Goal: Transaction & Acquisition: Book appointment/travel/reservation

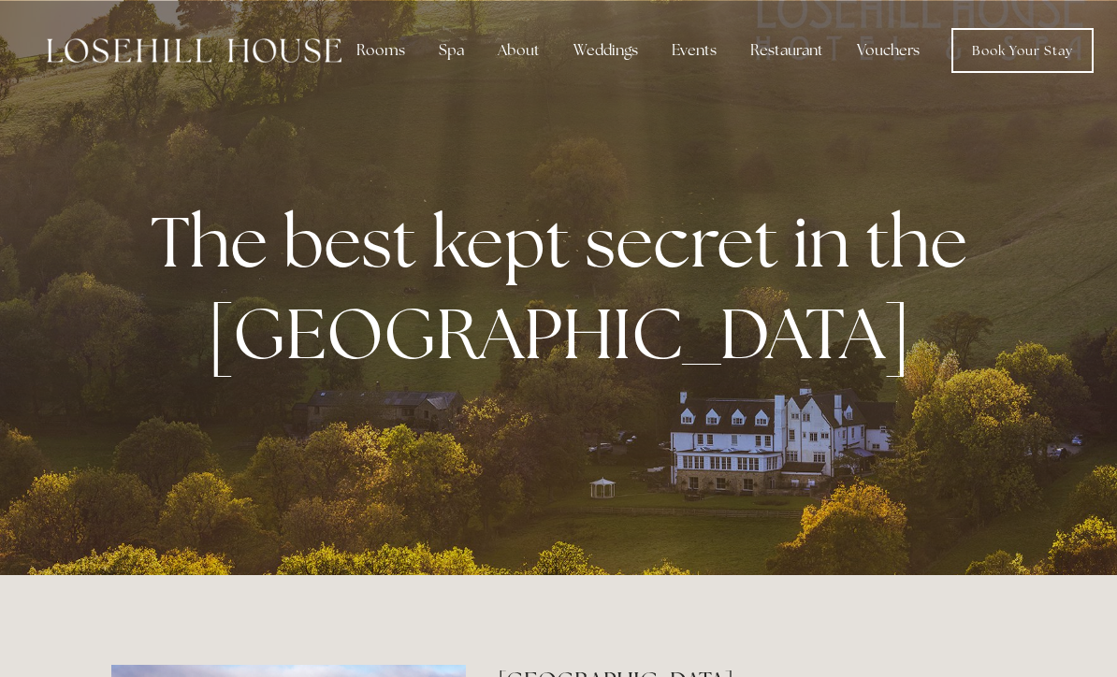
click at [393, 57] on div "Rooms" at bounding box center [381, 50] width 79 height 37
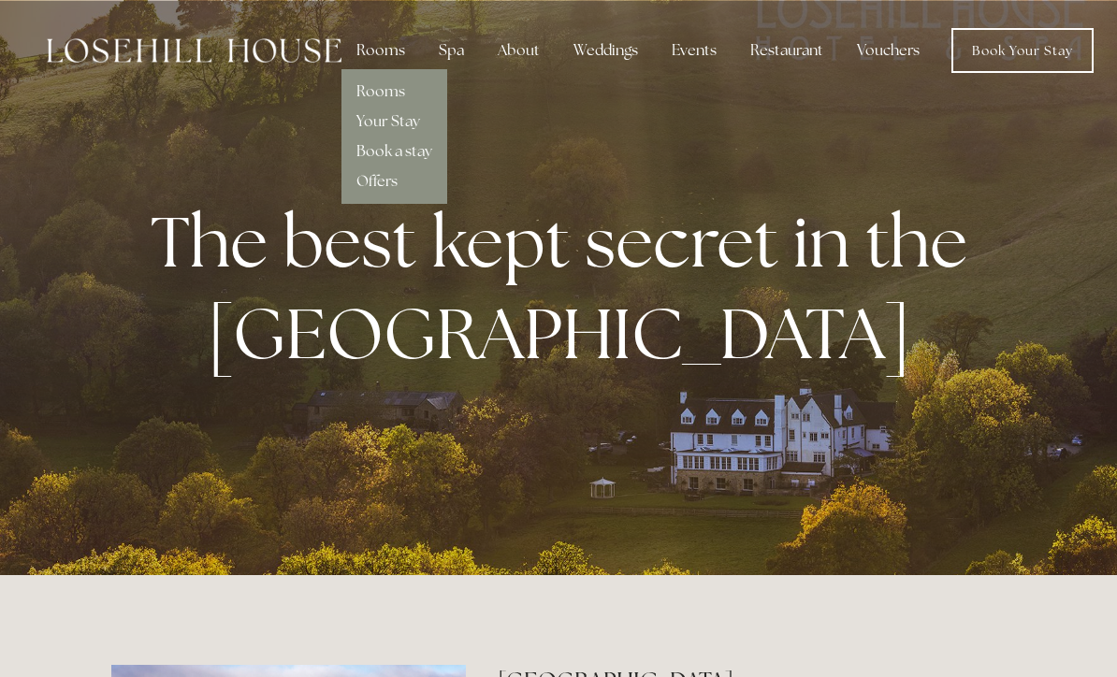
click at [446, 87] on div "Rooms Your Stay Book a stay Offers" at bounding box center [395, 136] width 106 height 135
click at [407, 84] on div "Rooms" at bounding box center [394, 84] width 76 height 30
click at [374, 95] on link "Rooms" at bounding box center [380, 91] width 49 height 20
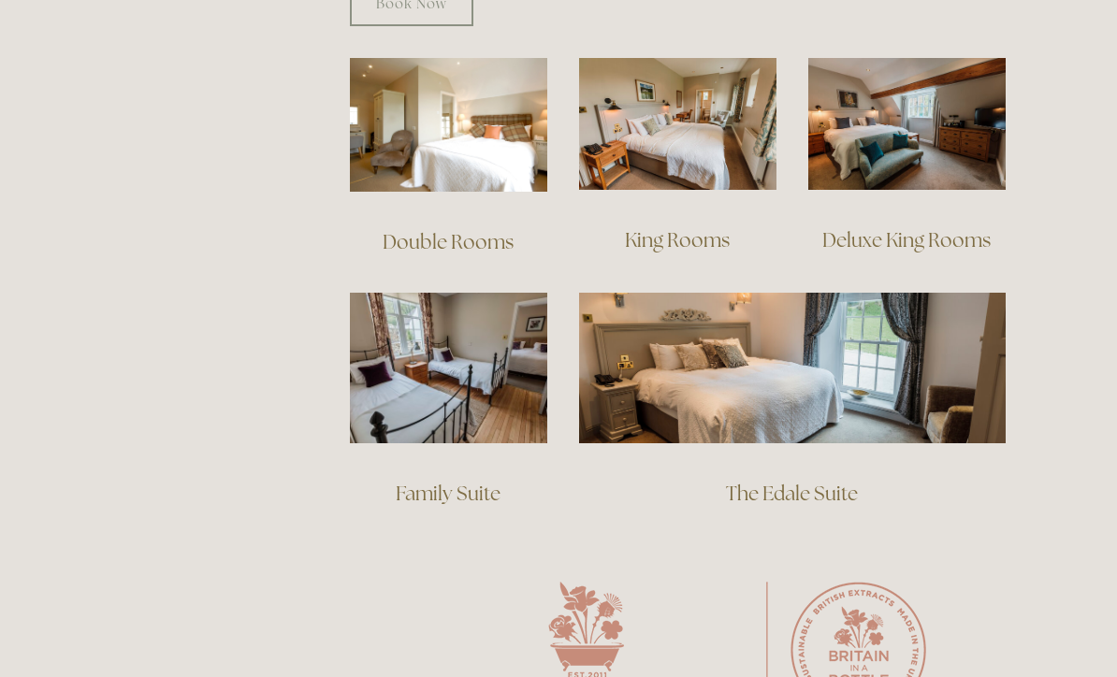
scroll to position [1317, 0]
click at [905, 122] on img at bounding box center [906, 124] width 197 height 132
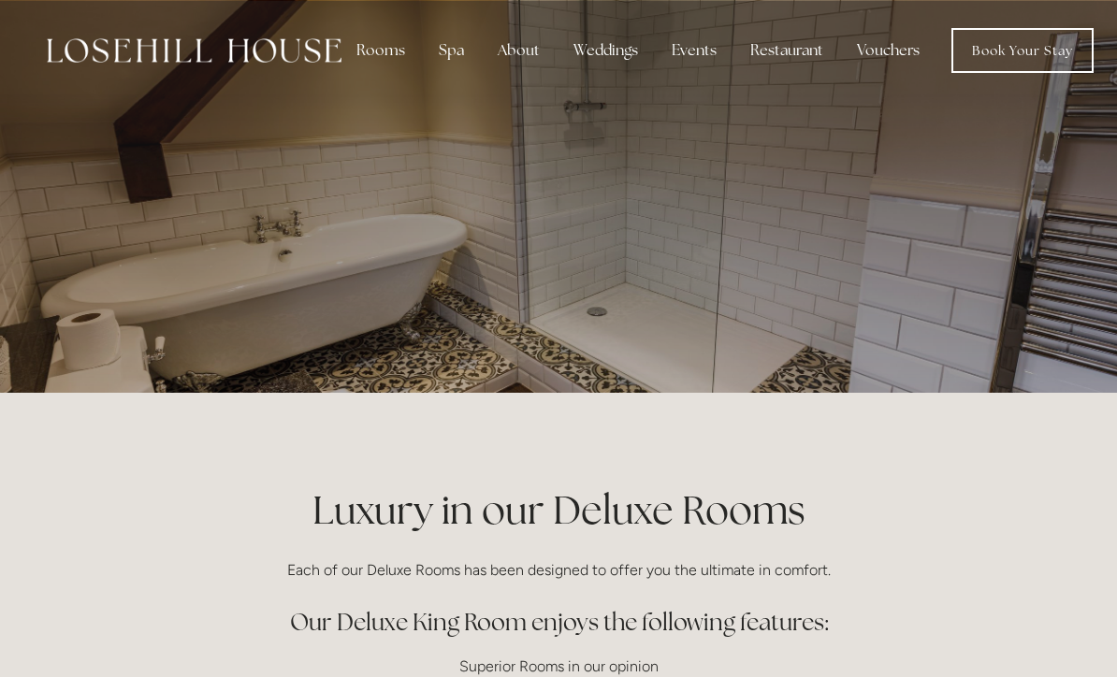
click at [1033, 51] on link "Book Your Stay" at bounding box center [1023, 50] width 142 height 45
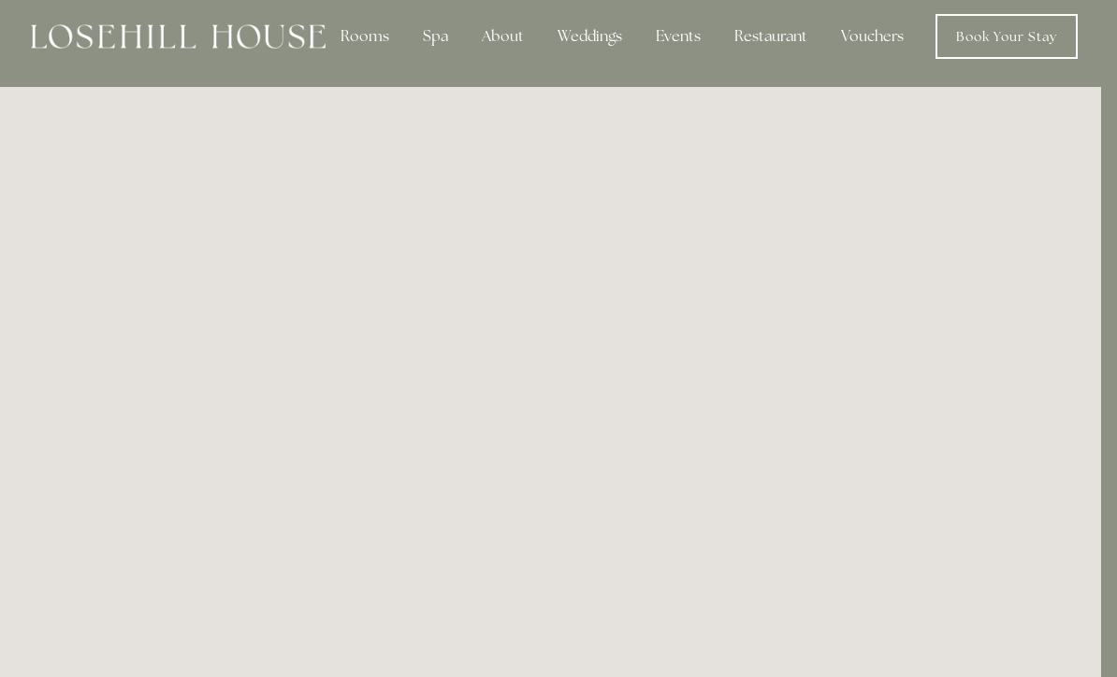
scroll to position [0, 16]
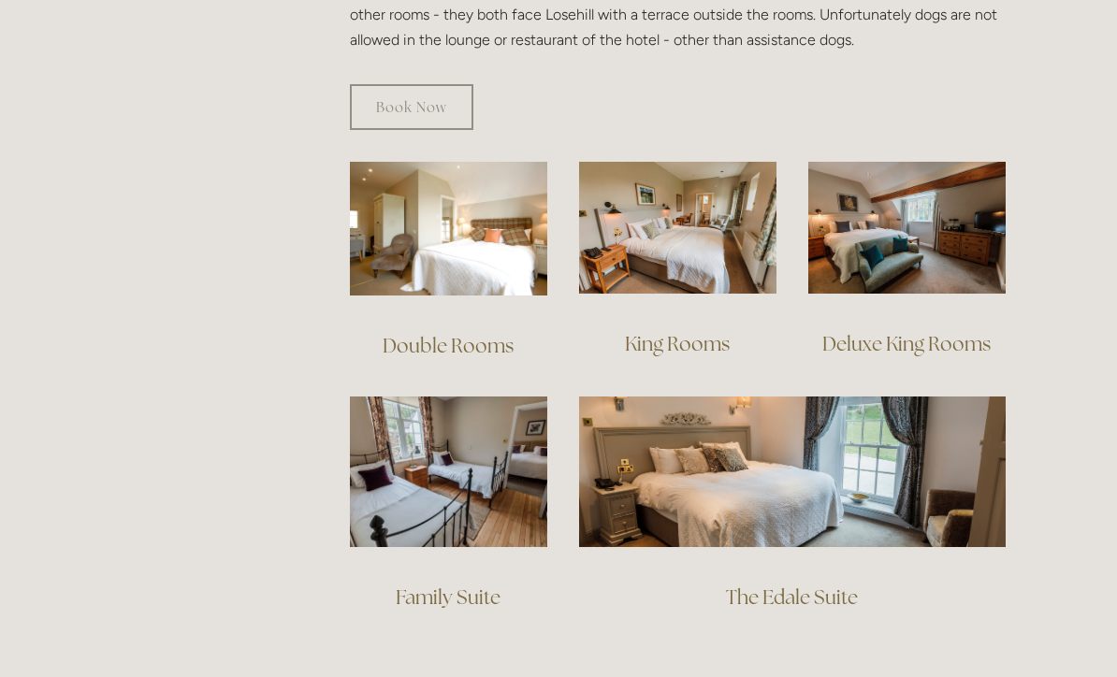
scroll to position [1214, 0]
click at [437, 84] on link "Book Now" at bounding box center [412, 107] width 124 height 46
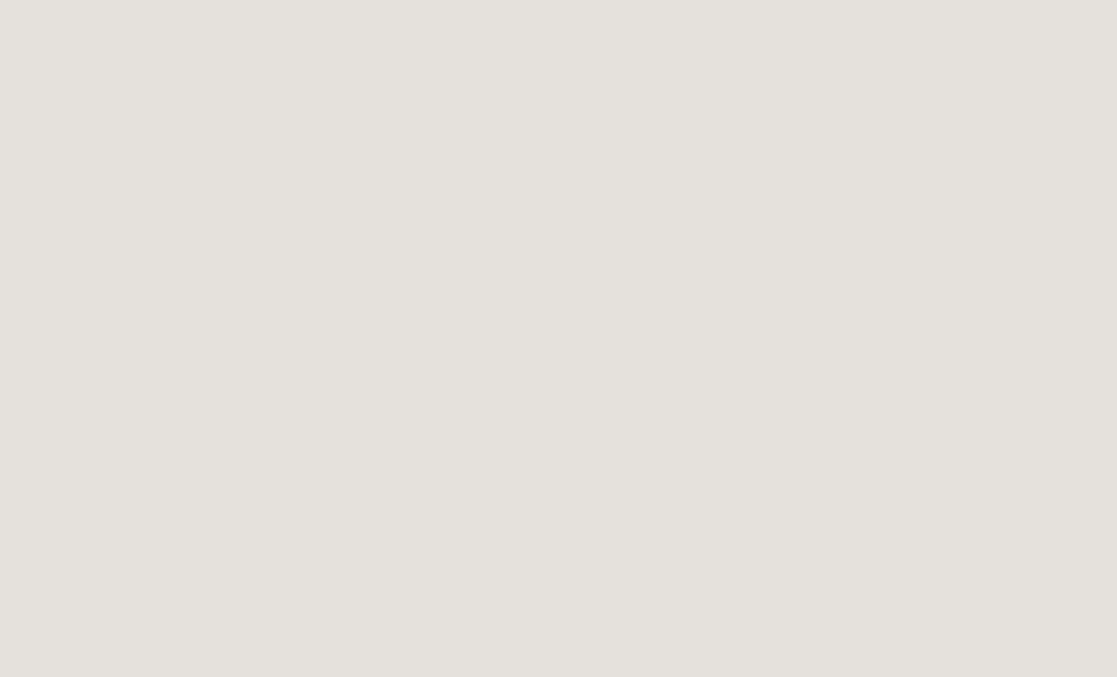
scroll to position [102, 0]
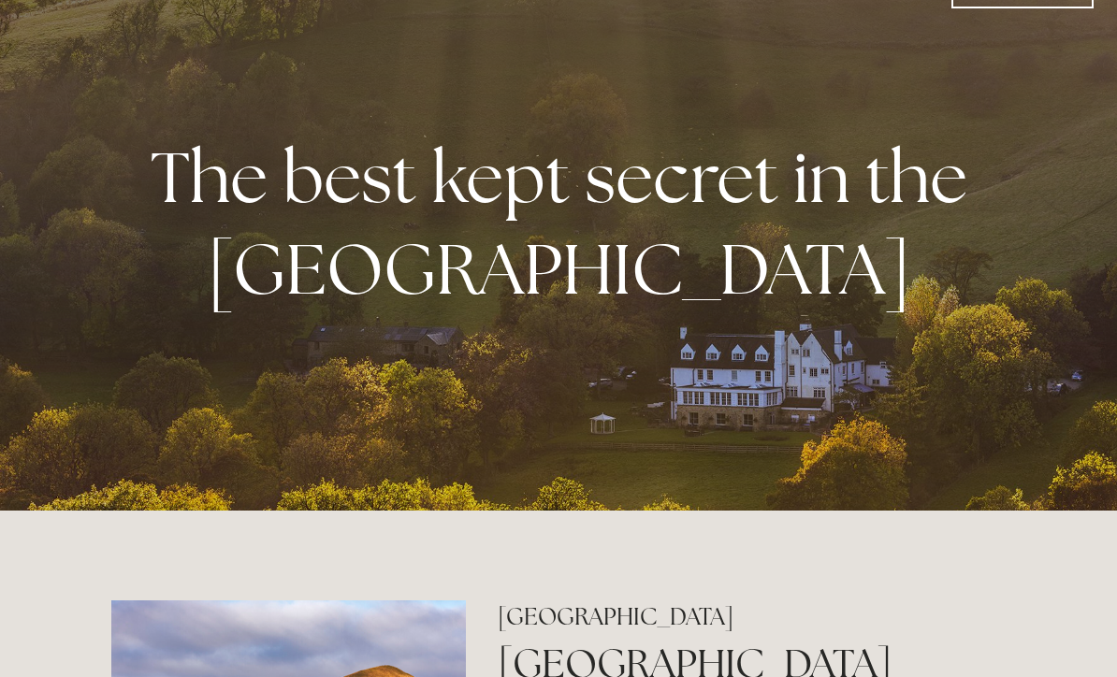
scroll to position [9, 0]
